Goal: Task Accomplishment & Management: Manage account settings

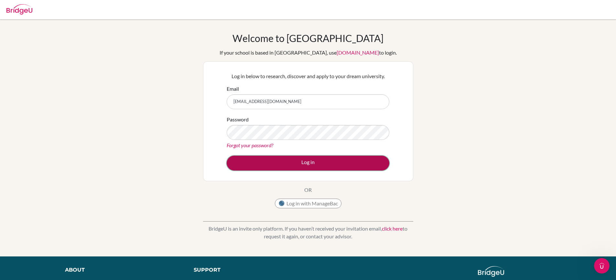
click at [261, 164] on button "Log in" at bounding box center [308, 163] width 163 height 15
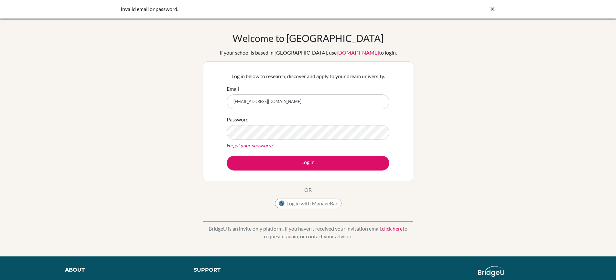
click at [258, 144] on link "Forgot your password?" at bounding box center [250, 145] width 47 height 6
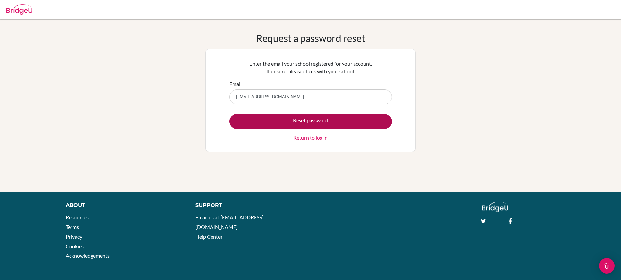
type input "[EMAIL_ADDRESS][DOMAIN_NAME]"
click at [244, 119] on button "Reset password" at bounding box center [310, 121] width 163 height 15
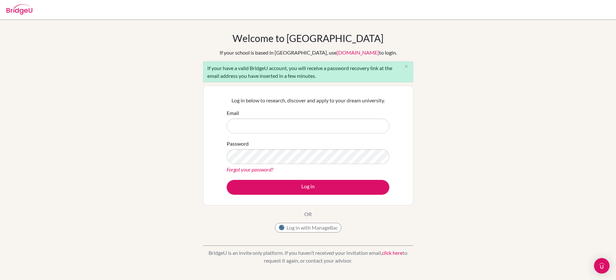
click at [239, 129] on input "Email" at bounding box center [308, 126] width 163 height 15
type input "[EMAIL_ADDRESS][DOMAIN_NAME]"
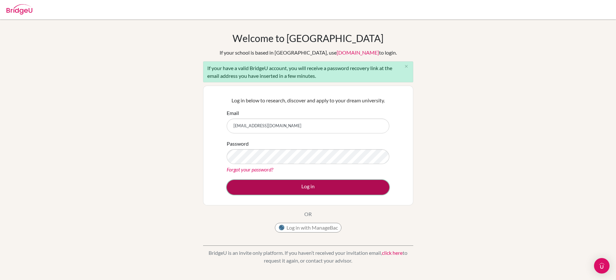
click at [298, 185] on button "Log in" at bounding box center [308, 187] width 163 height 15
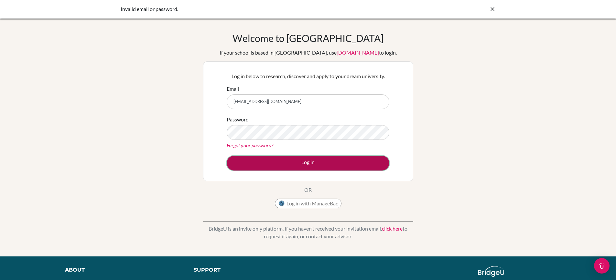
click at [281, 166] on button "Log in" at bounding box center [308, 163] width 163 height 15
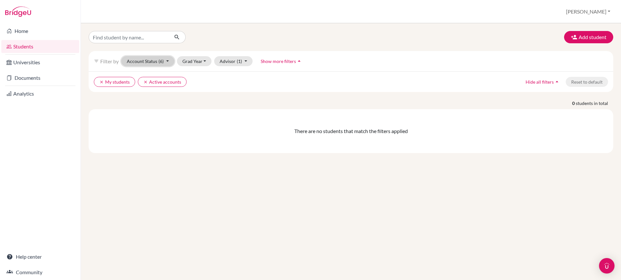
click at [170, 60] on button "Account Status (6)" at bounding box center [147, 61] width 53 height 10
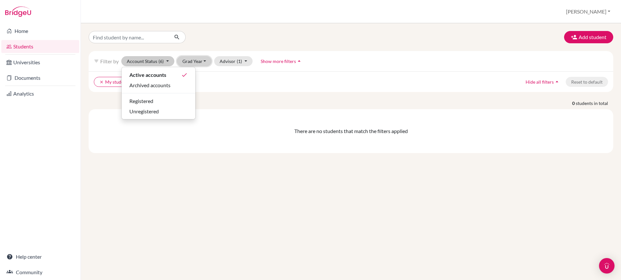
click at [203, 62] on button "Grad Year" at bounding box center [194, 61] width 35 height 10
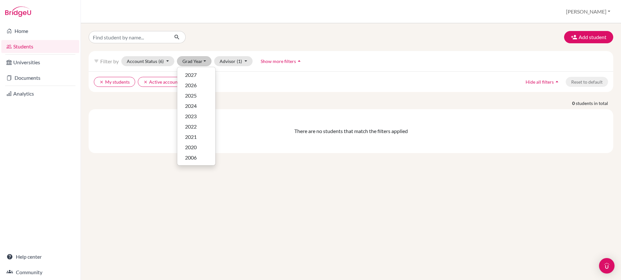
click at [254, 60] on div "filter_list Filter by Account Status (6) Active accounts done Archived accounts…" at bounding box center [351, 61] width 525 height 20
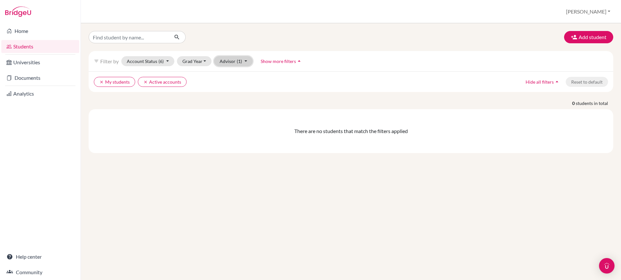
click at [244, 58] on button "Advisor (1)" at bounding box center [233, 61] width 38 height 10
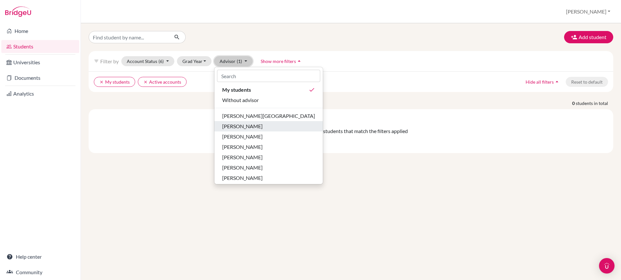
scroll to position [2, 0]
click at [474, 174] on div "Add student filter_list Filter by Account Status (6) Active accounts done Archi…" at bounding box center [351, 151] width 540 height 257
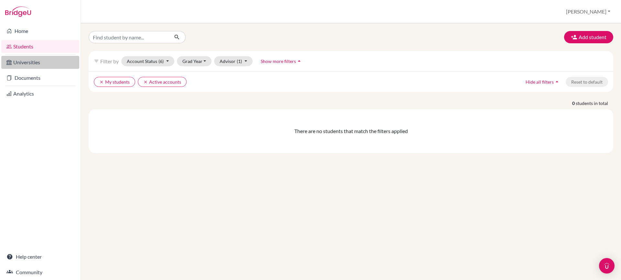
click at [33, 63] on link "Universities" at bounding box center [40, 62] width 78 height 13
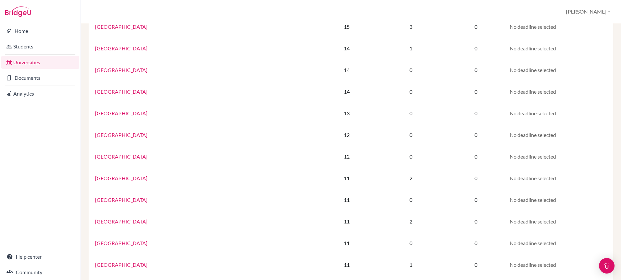
scroll to position [377, 0]
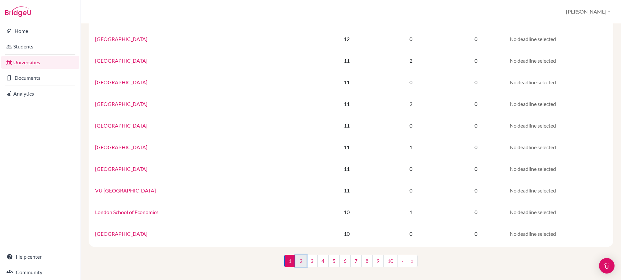
click at [295, 262] on link "2" at bounding box center [300, 261] width 11 height 12
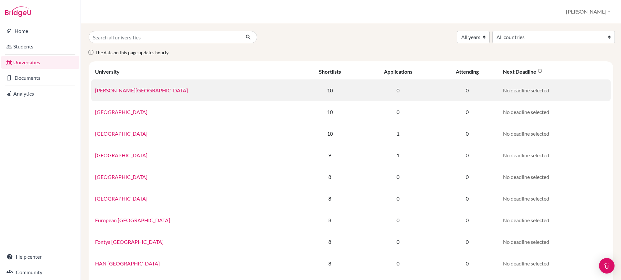
click at [395, 91] on td "0" at bounding box center [398, 91] width 75 height 22
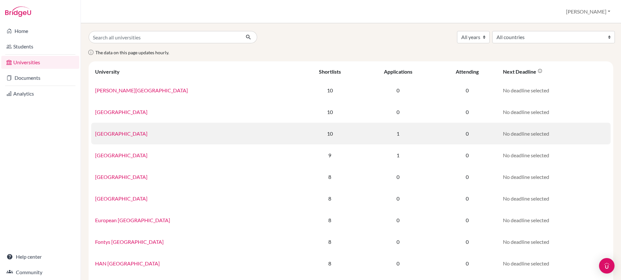
click at [148, 135] on link "University of New South Wales" at bounding box center [121, 134] width 52 height 6
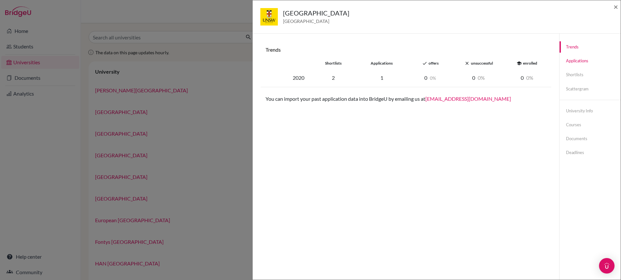
click at [574, 60] on link "Applications" at bounding box center [590, 60] width 61 height 11
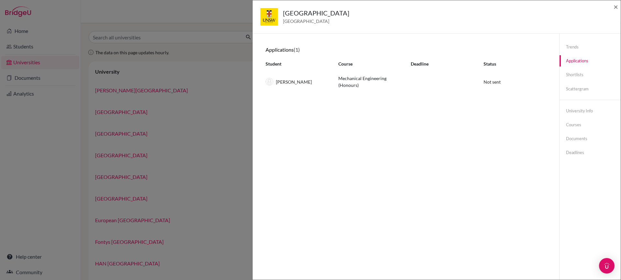
click at [59, 114] on div "University of New South Wales Australia × Trends shortlists applications done o…" at bounding box center [310, 140] width 621 height 280
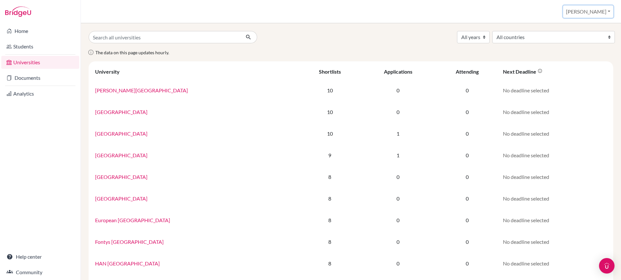
click at [603, 12] on button "Julien" at bounding box center [588, 11] width 50 height 12
click at [575, 28] on link "Profile" at bounding box center [561, 26] width 51 height 10
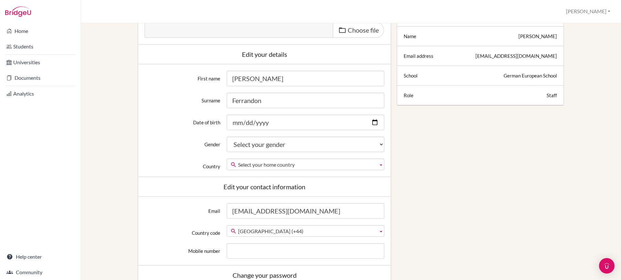
scroll to position [129, 0]
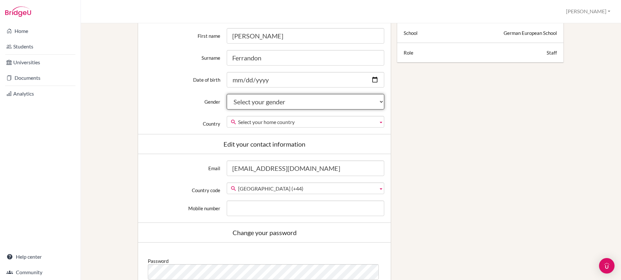
click at [272, 102] on select "Select your gender [DEMOGRAPHIC_DATA] [DEMOGRAPHIC_DATA] Neither" at bounding box center [306, 102] width 158 height 16
select select "[DEMOGRAPHIC_DATA]"
click at [227, 94] on select "Select your gender [DEMOGRAPHIC_DATA] [DEMOGRAPHIC_DATA] Neither" at bounding box center [306, 102] width 158 height 16
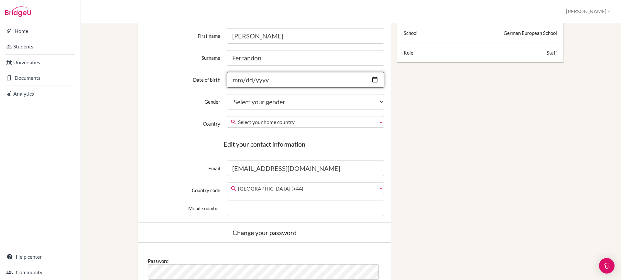
click at [271, 82] on input "Date of birth" at bounding box center [306, 80] width 158 height 16
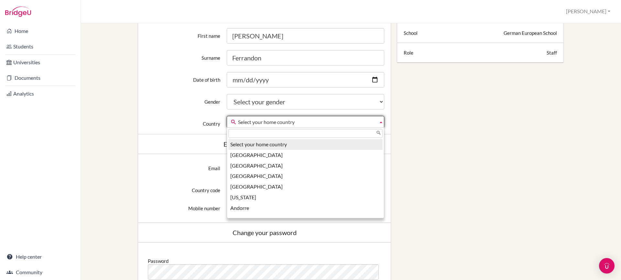
click at [269, 122] on span "Select your home country" at bounding box center [306, 122] width 137 height 12
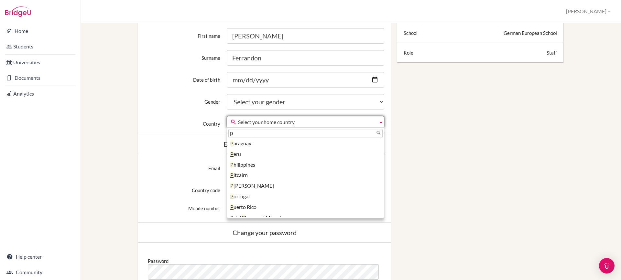
scroll to position [0, 0]
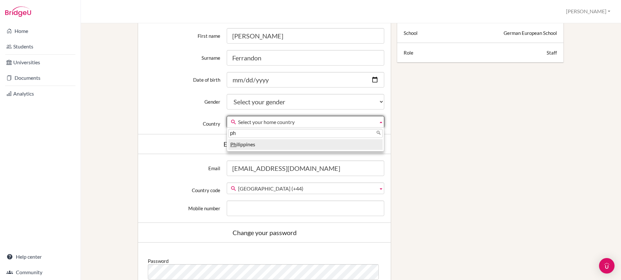
type input "ph"
click at [240, 146] on li "Ph ilippines" at bounding box center [305, 144] width 154 height 11
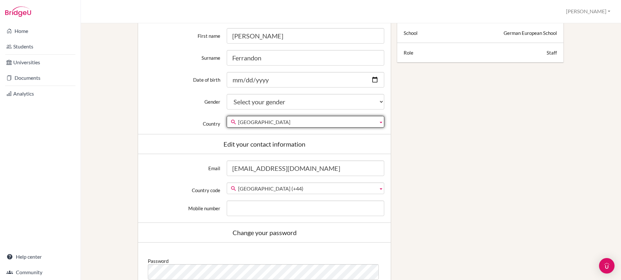
click at [291, 190] on span "[GEOGRAPHIC_DATA] (+44)" at bounding box center [306, 189] width 137 height 12
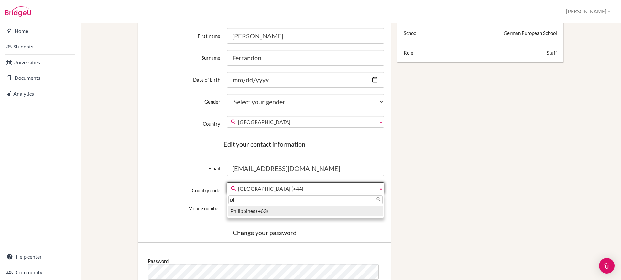
type input "ph"
click at [251, 213] on li "Ph ilippines (+63)" at bounding box center [305, 211] width 154 height 11
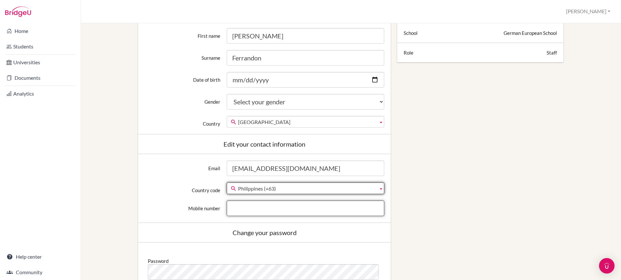
click at [234, 212] on input "Mobile number" at bounding box center [306, 209] width 158 height 16
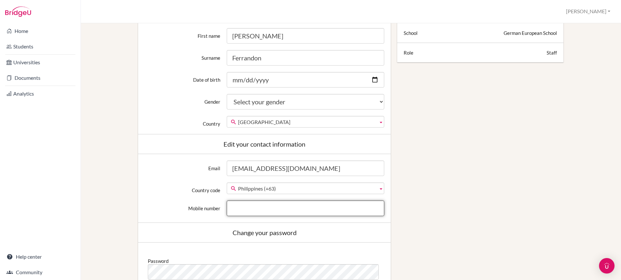
type input "99496722223"
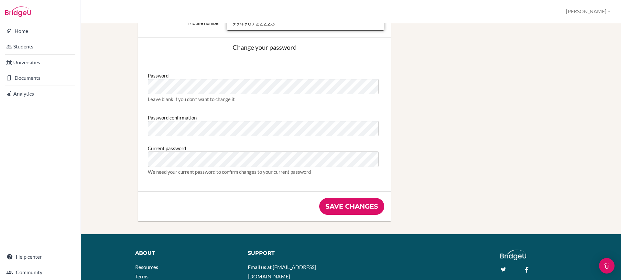
scroll to position [323, 0]
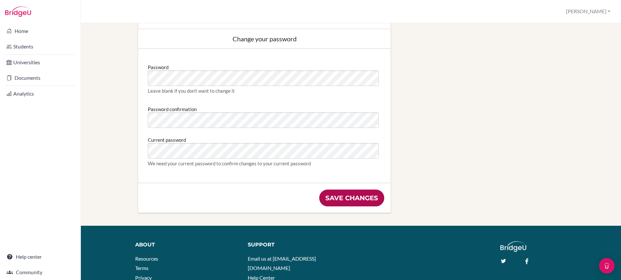
click at [337, 201] on input "Save changes" at bounding box center [351, 198] width 65 height 17
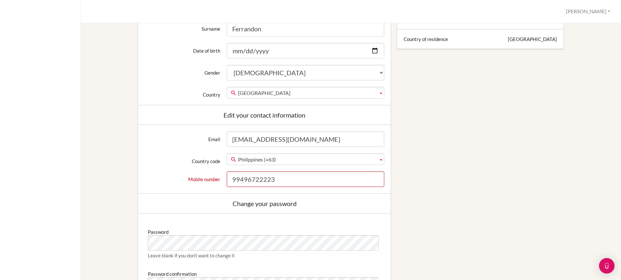
scroll to position [226, 0]
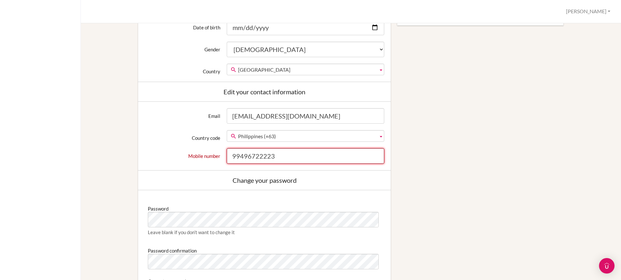
drag, startPoint x: 235, startPoint y: 156, endPoint x: 228, endPoint y: 156, distance: 6.8
click at [228, 156] on input "99496722223" at bounding box center [306, 156] width 158 height 16
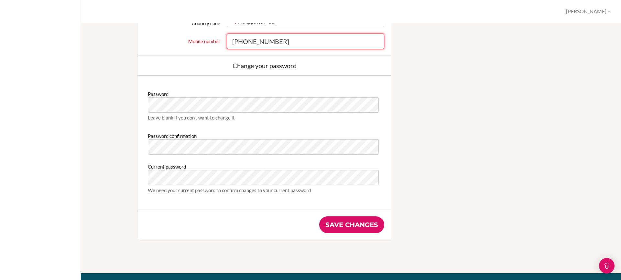
scroll to position [440, 0]
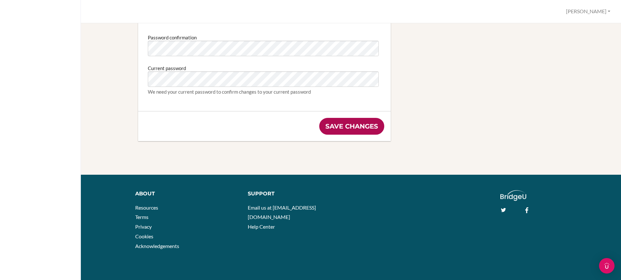
type input "[PHONE_NUMBER]"
click at [346, 127] on input "Save changes" at bounding box center [351, 126] width 65 height 17
